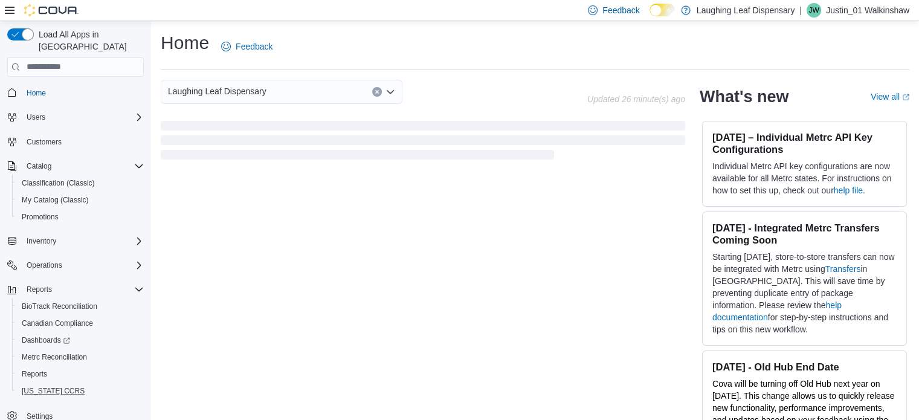
scroll to position [2, 0]
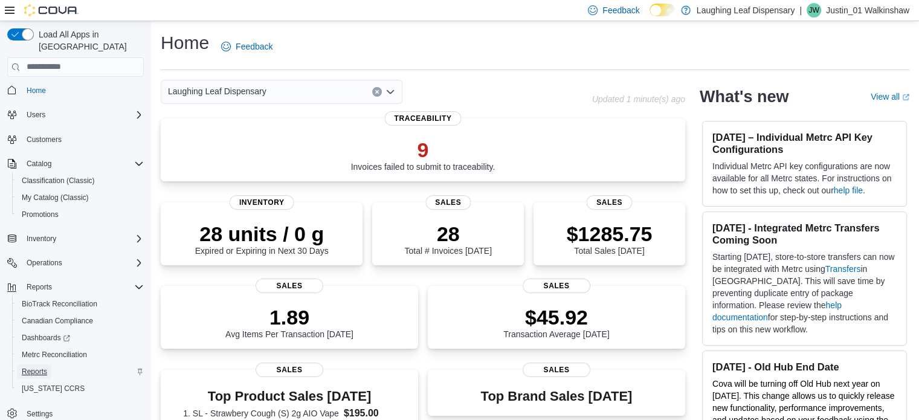
click at [41, 367] on span "Reports" at bounding box center [34, 372] width 25 height 10
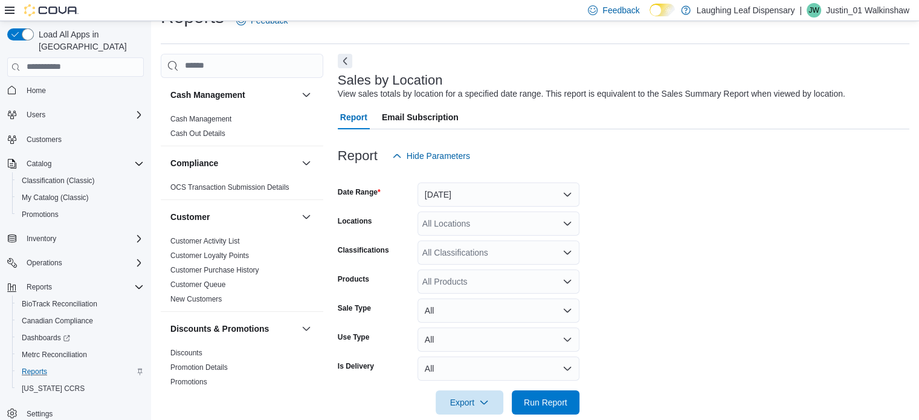
scroll to position [28, 0]
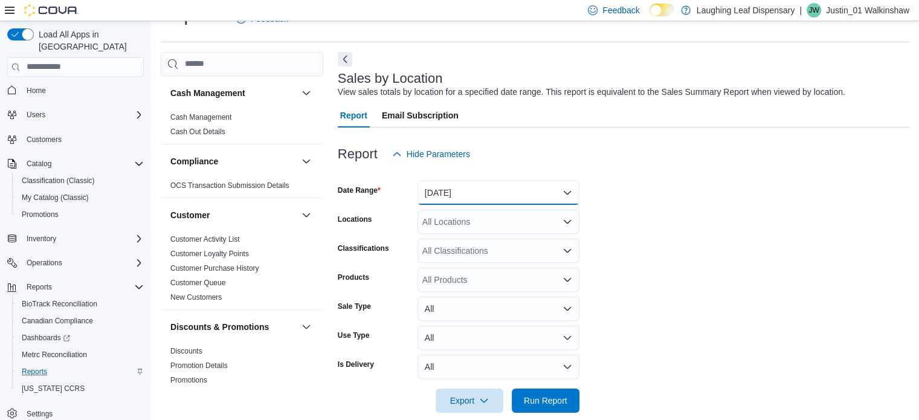
click at [514, 192] on button "[DATE]" at bounding box center [499, 193] width 162 height 24
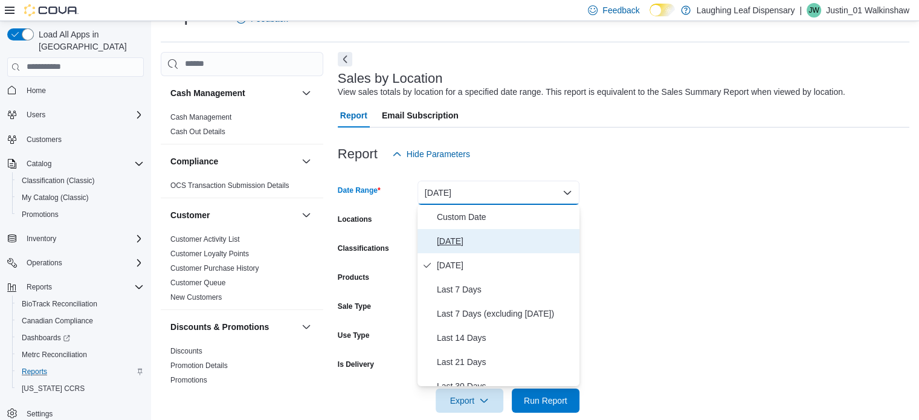
click at [459, 238] on span "[DATE]" at bounding box center [506, 241] width 138 height 15
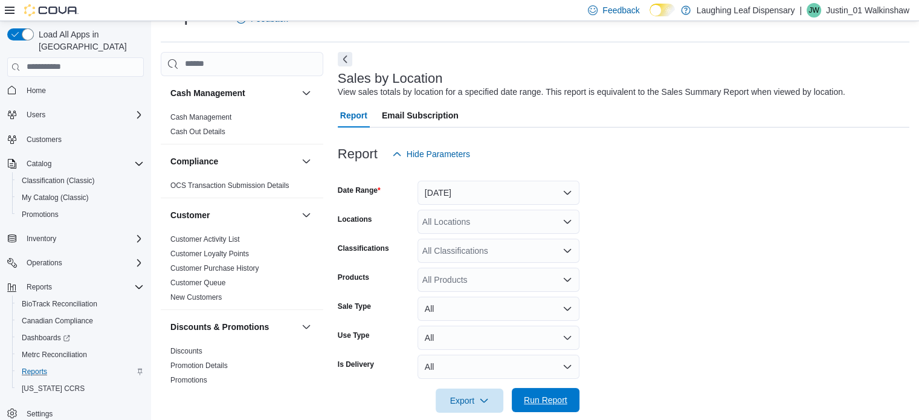
click at [545, 397] on span "Run Report" at bounding box center [546, 400] width 44 height 12
